Goal: Browse casually

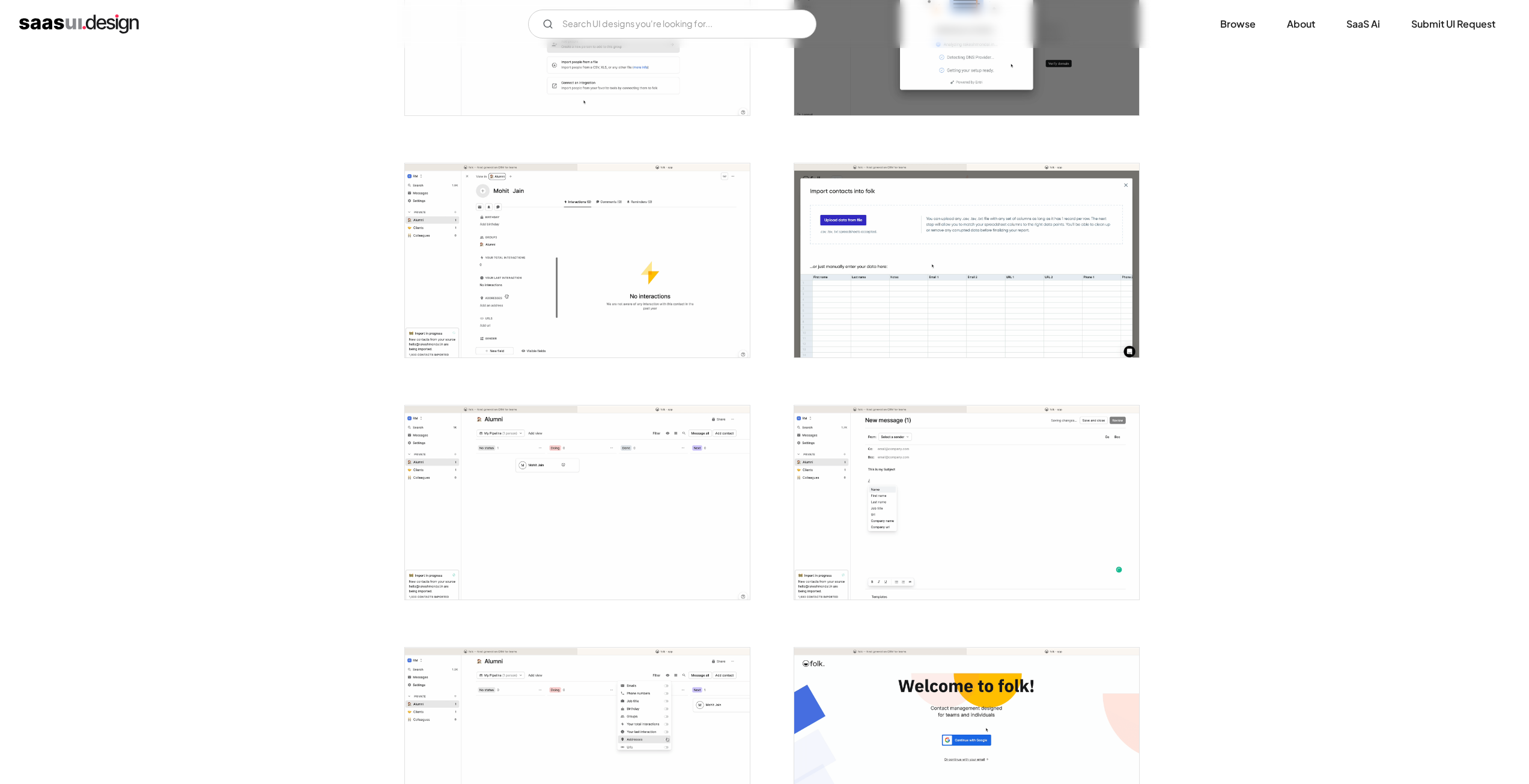
scroll to position [1262, 0]
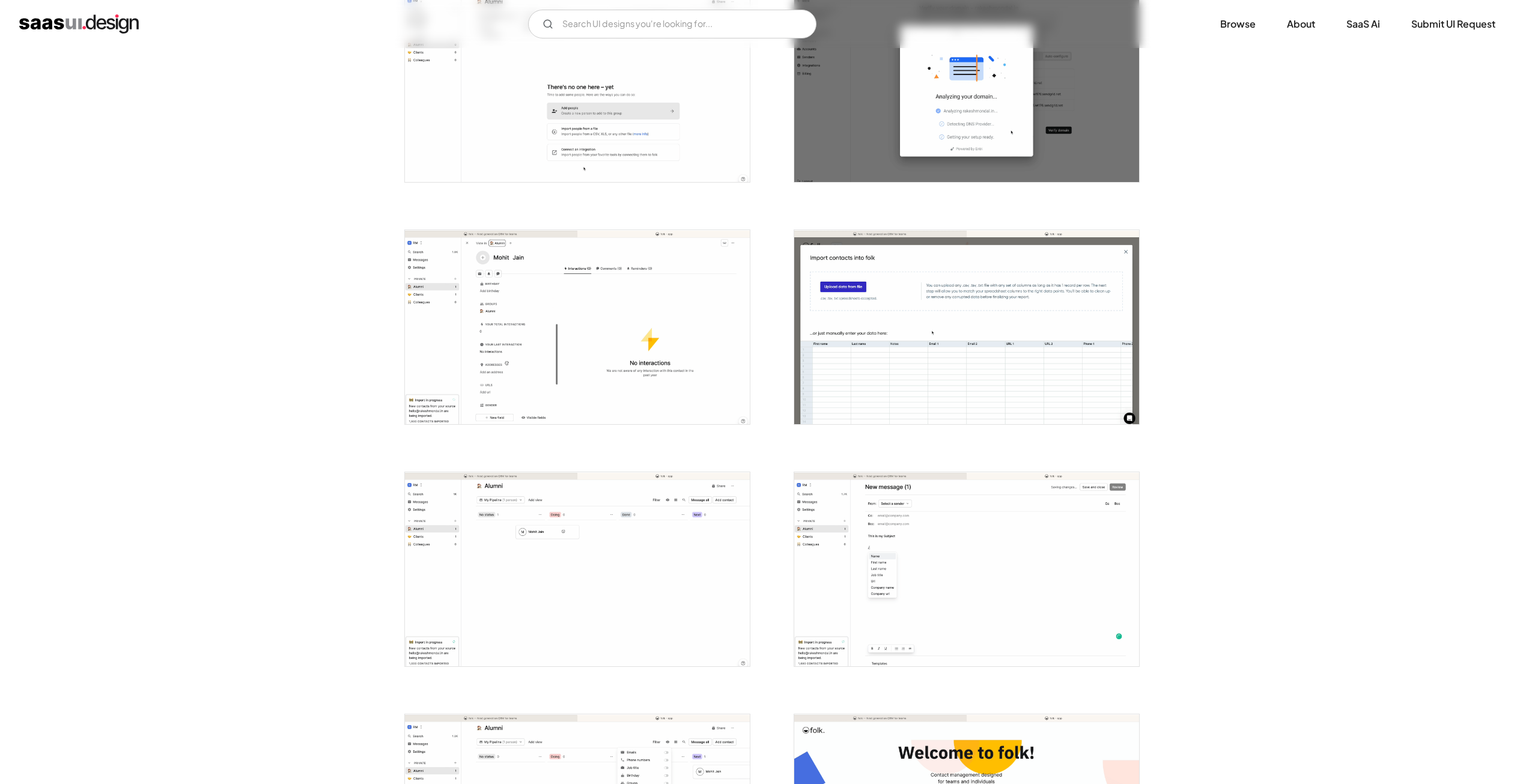
click at [503, 290] on img "open lightbox" at bounding box center [577, 327] width 345 height 194
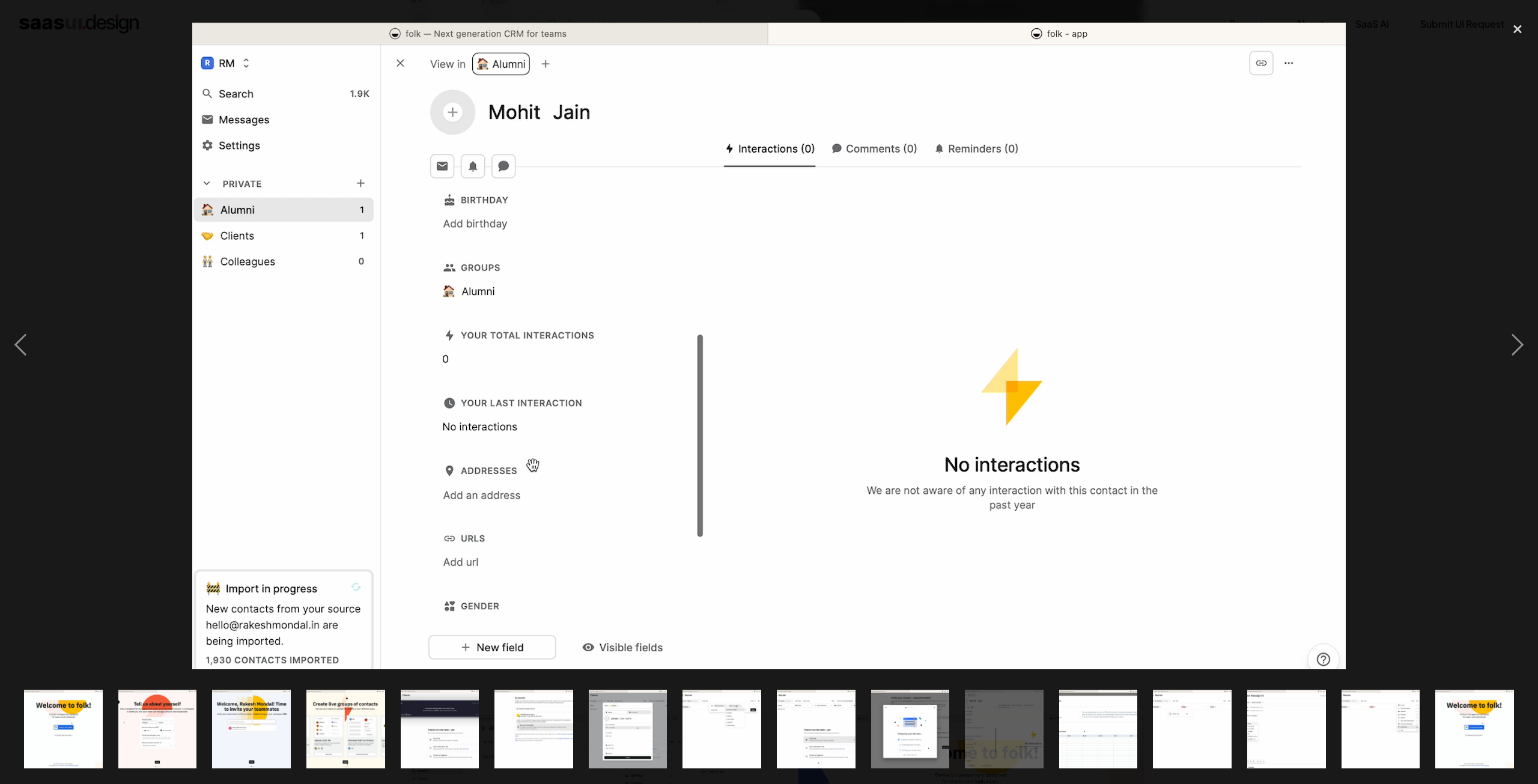
click at [90, 137] on div at bounding box center [769, 345] width 1538 height 658
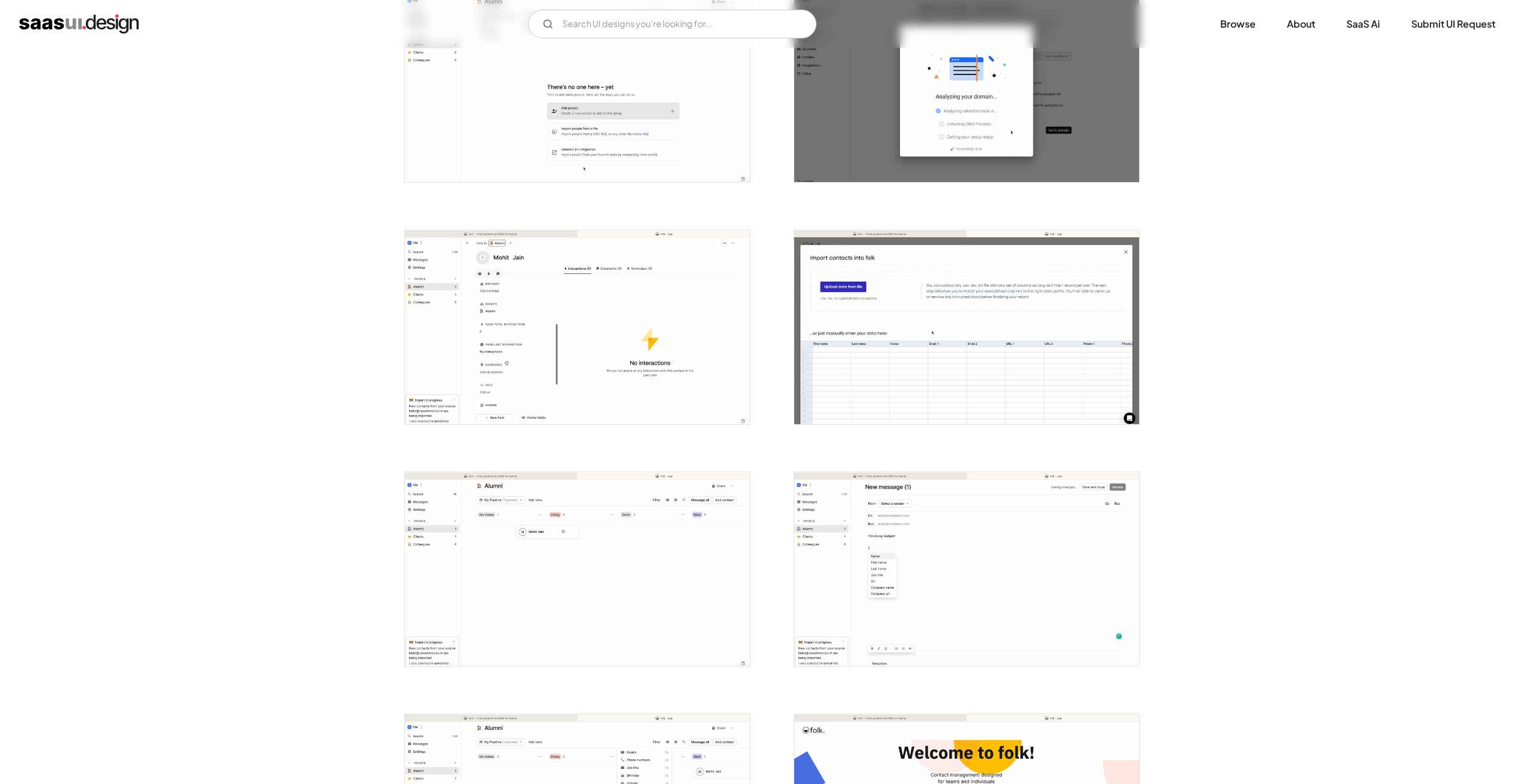
click at [85, 31] on img "home" at bounding box center [79, 24] width 120 height 20
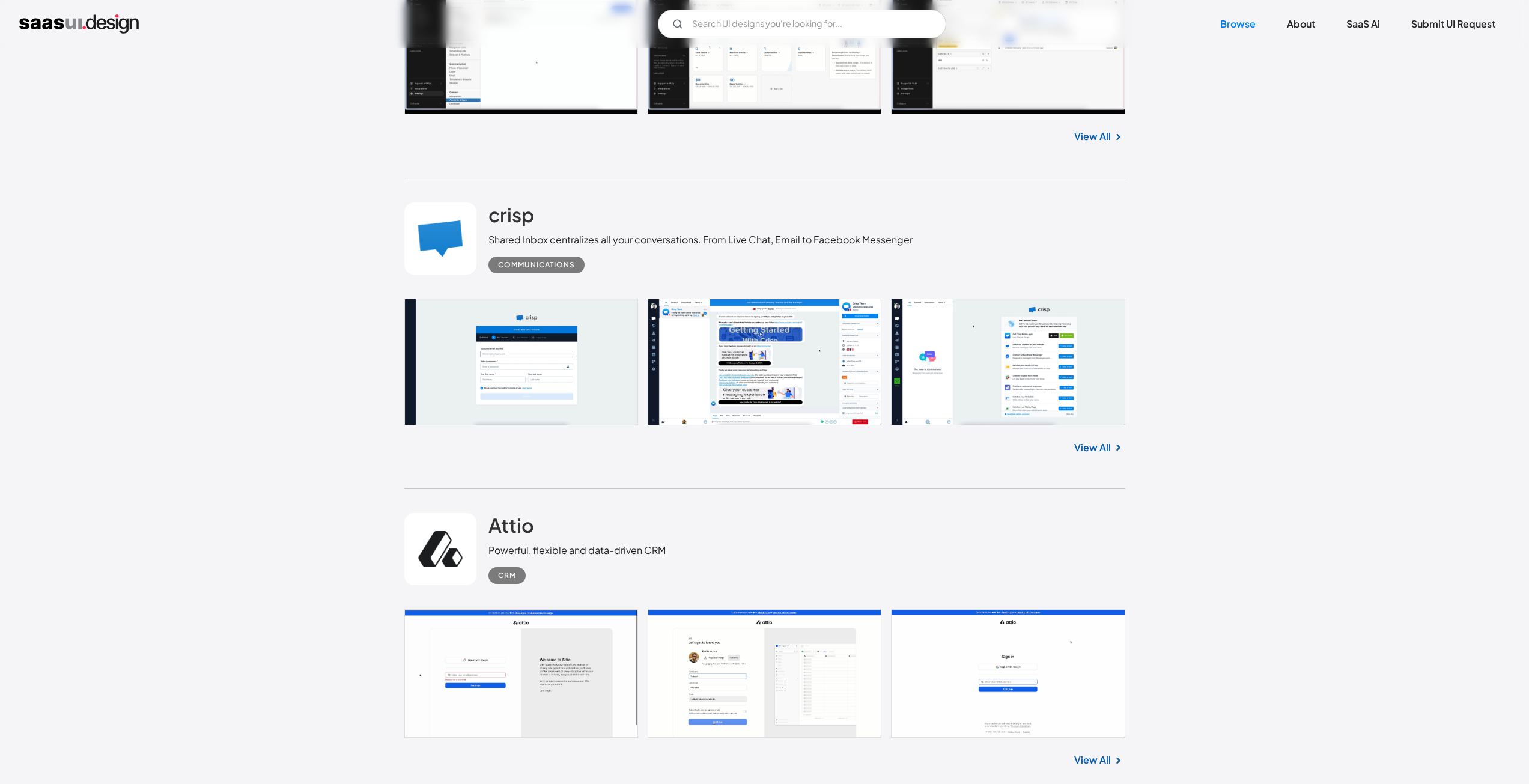
scroll to position [18860, 0]
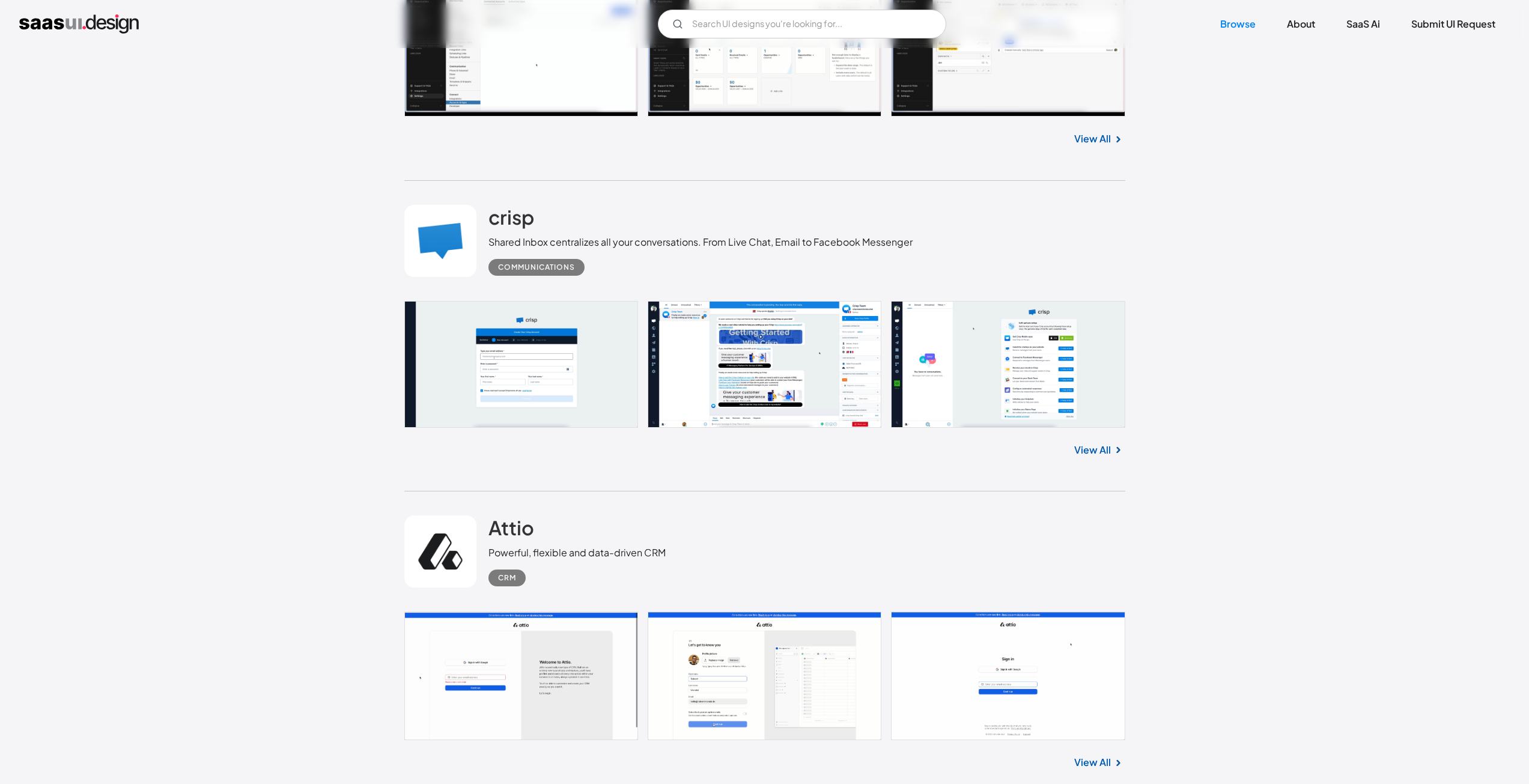
click at [765, 645] on link at bounding box center [765, 676] width 721 height 129
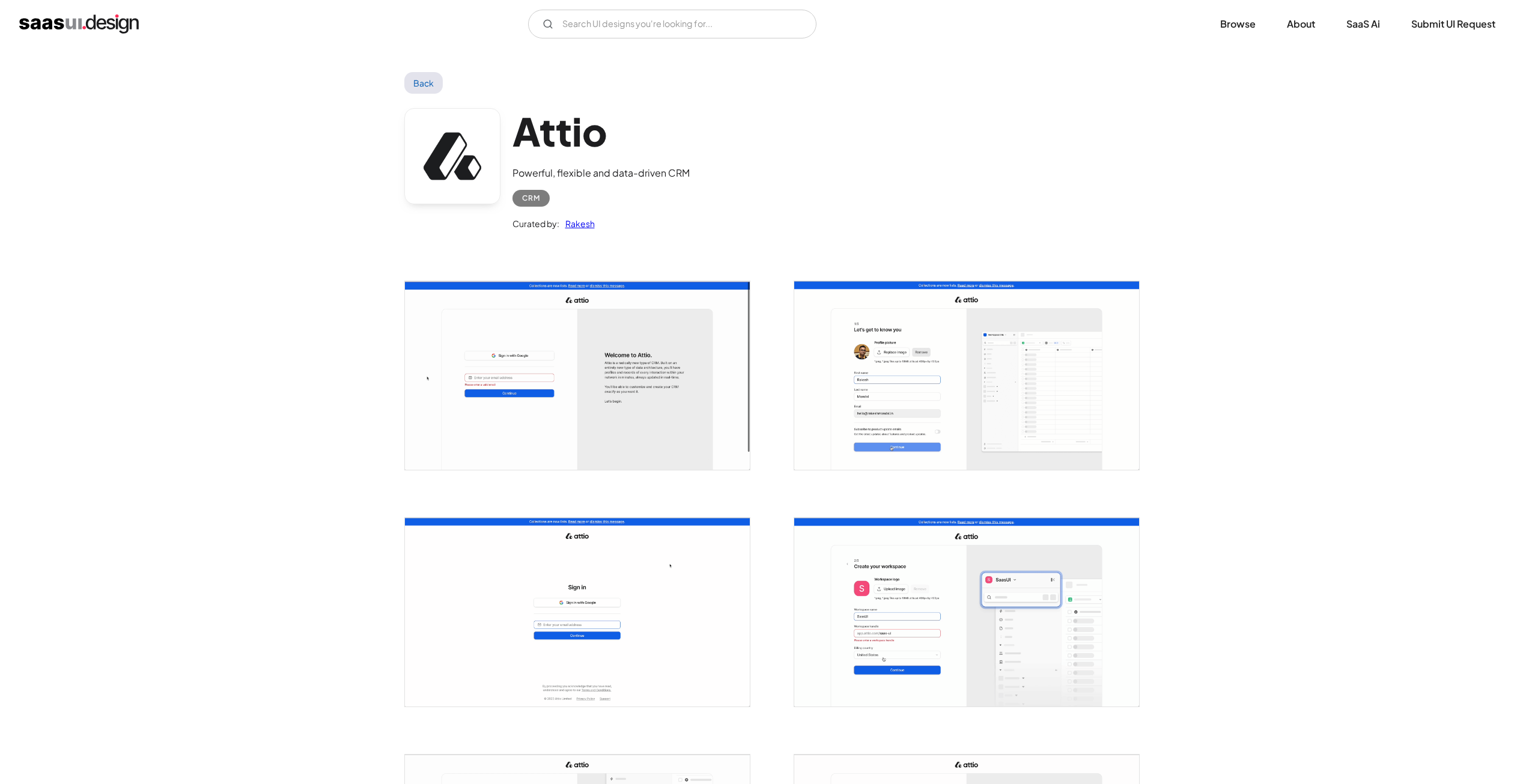
click at [1060, 401] on img "open lightbox" at bounding box center [967, 375] width 345 height 189
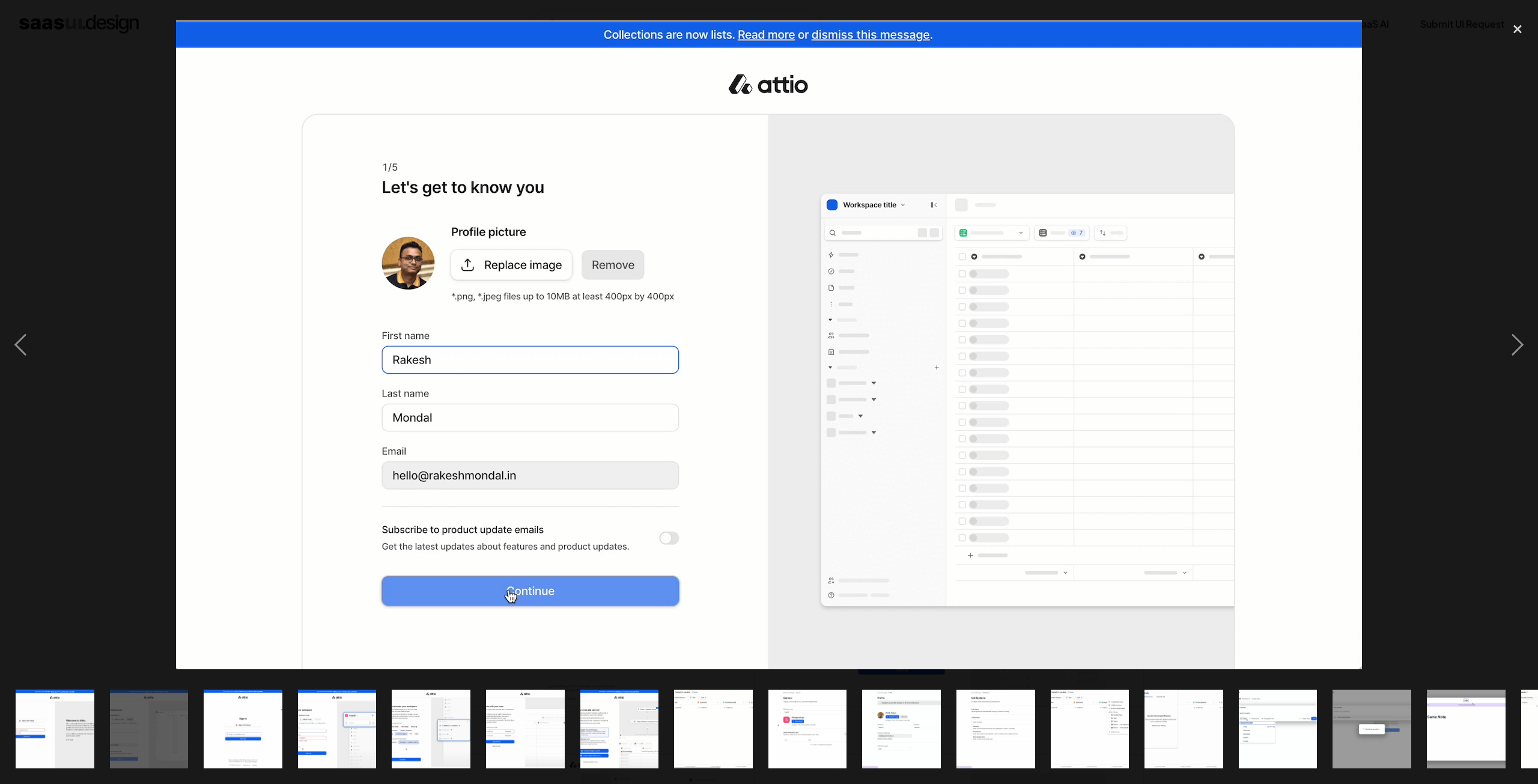
click at [94, 157] on div at bounding box center [769, 345] width 1538 height 658
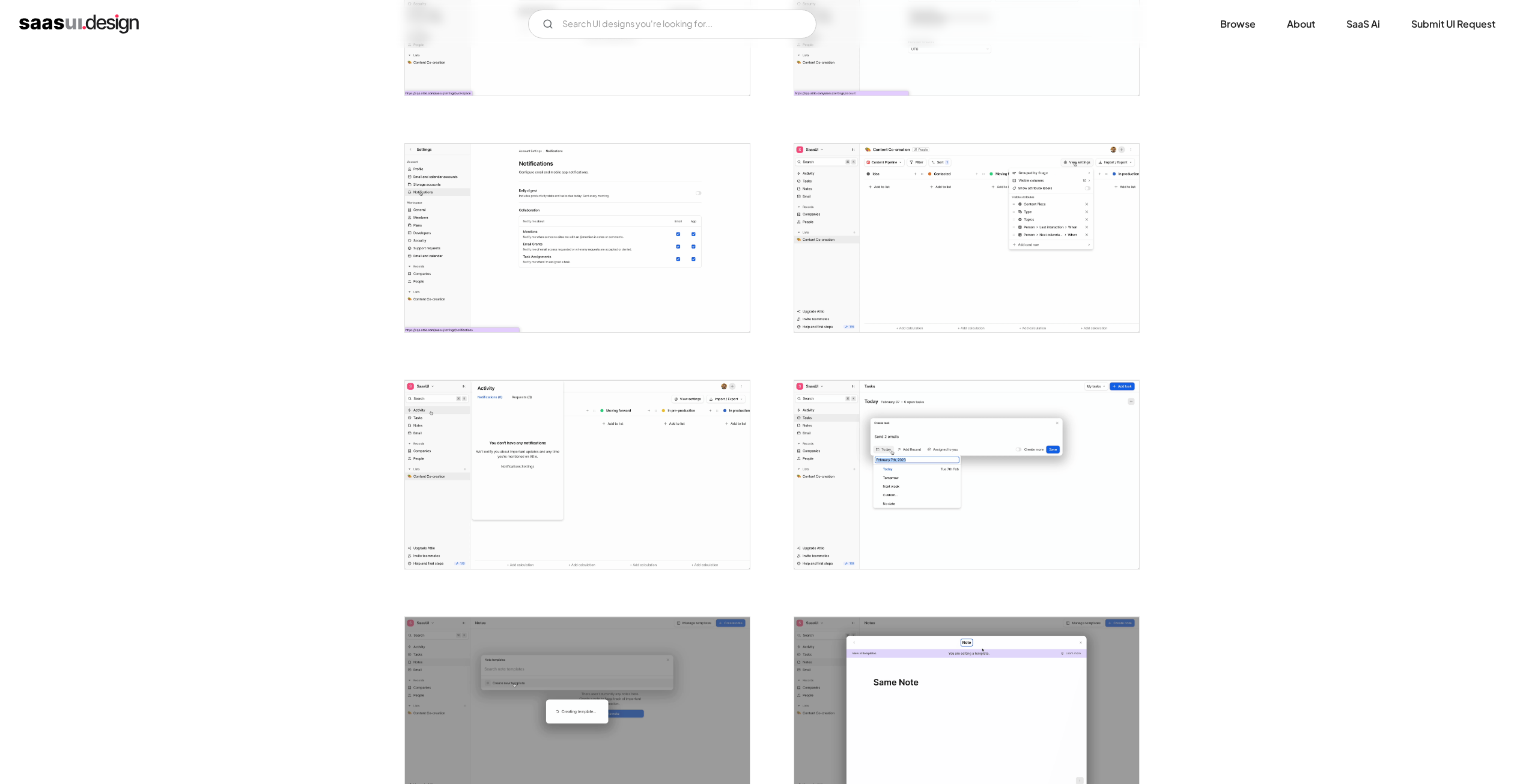
scroll to position [1381, 0]
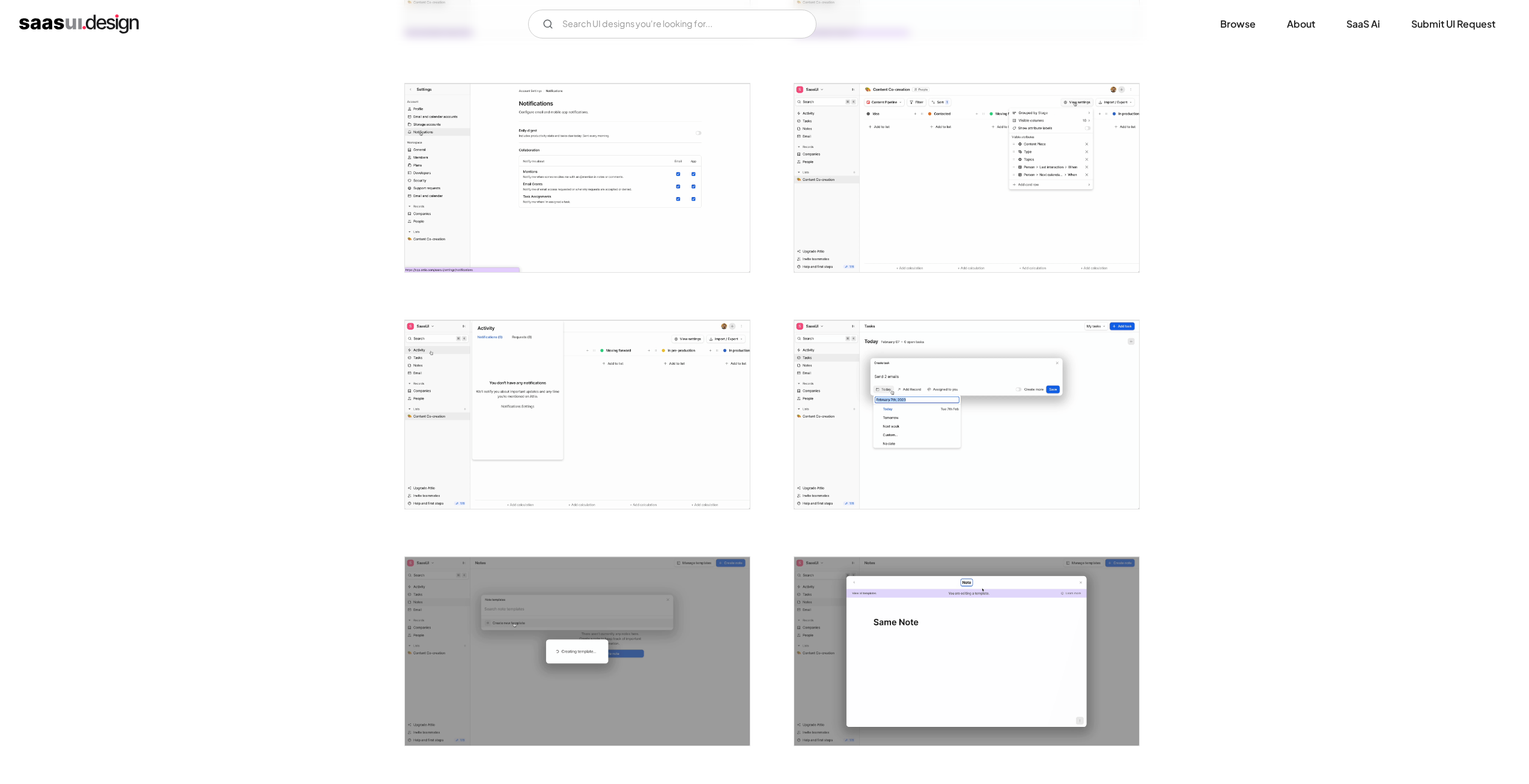
click at [470, 191] on img "open lightbox" at bounding box center [577, 178] width 345 height 189
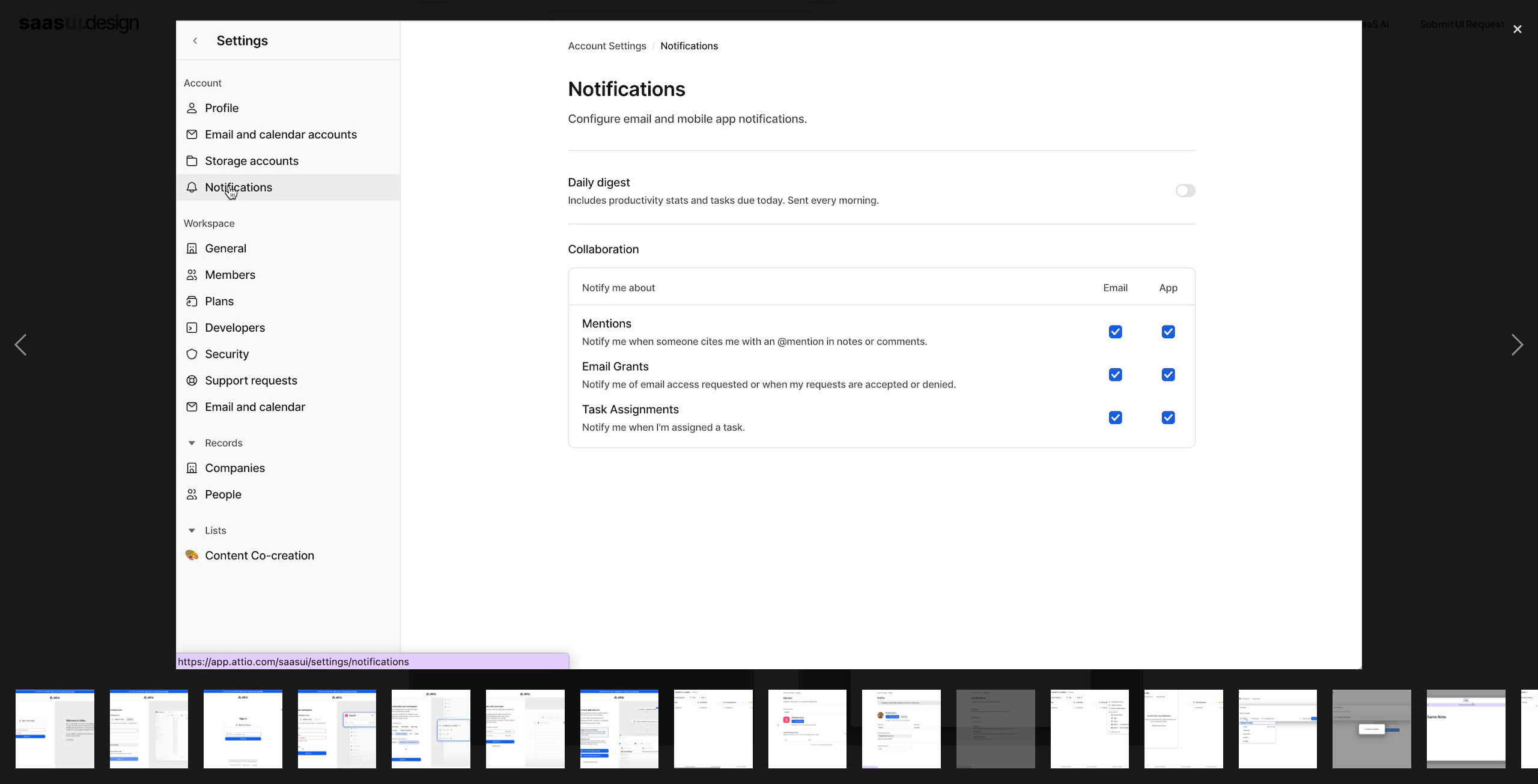
click at [79, 240] on div at bounding box center [769, 345] width 1538 height 658
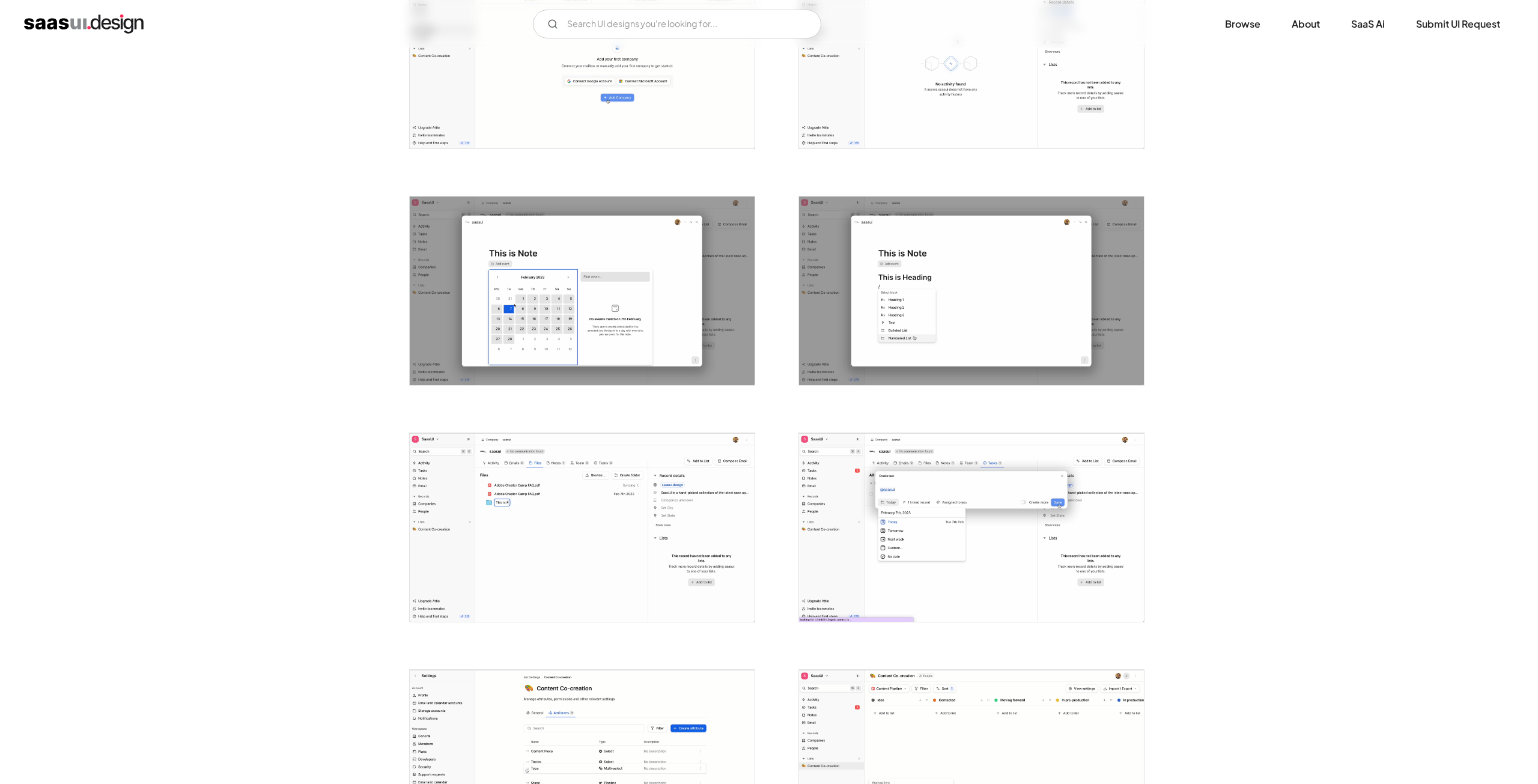
scroll to position [2102, 0]
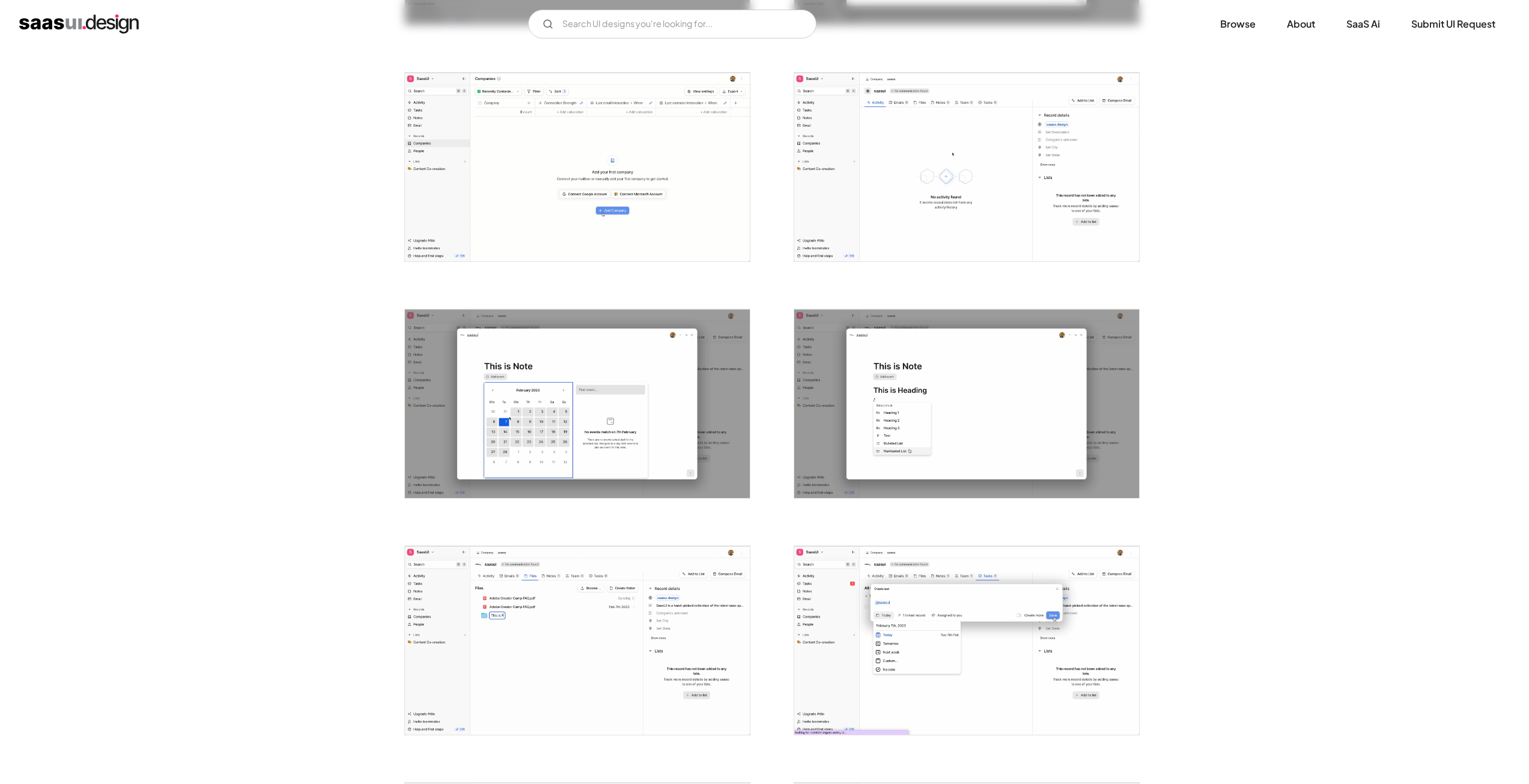
click at [545, 176] on img "open lightbox" at bounding box center [577, 167] width 345 height 189
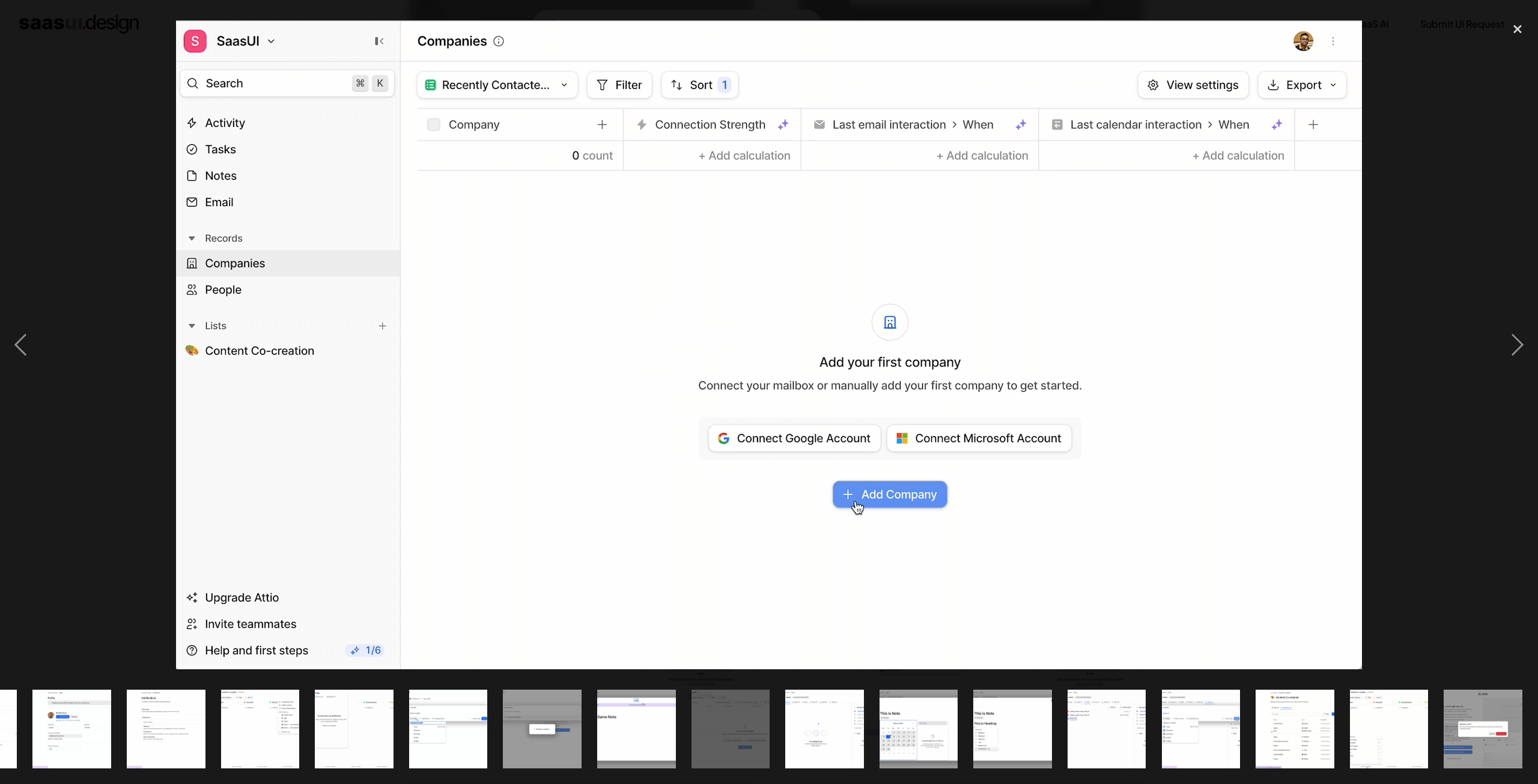
scroll to position [0, 830]
